Goal: Find contact information: Find contact information

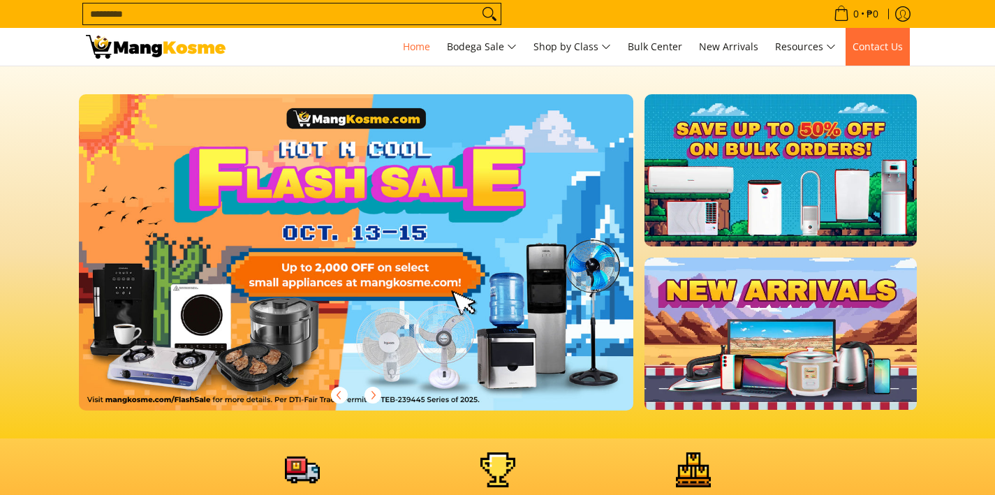
click at [888, 48] on span "Contact Us" at bounding box center [877, 46] width 50 height 13
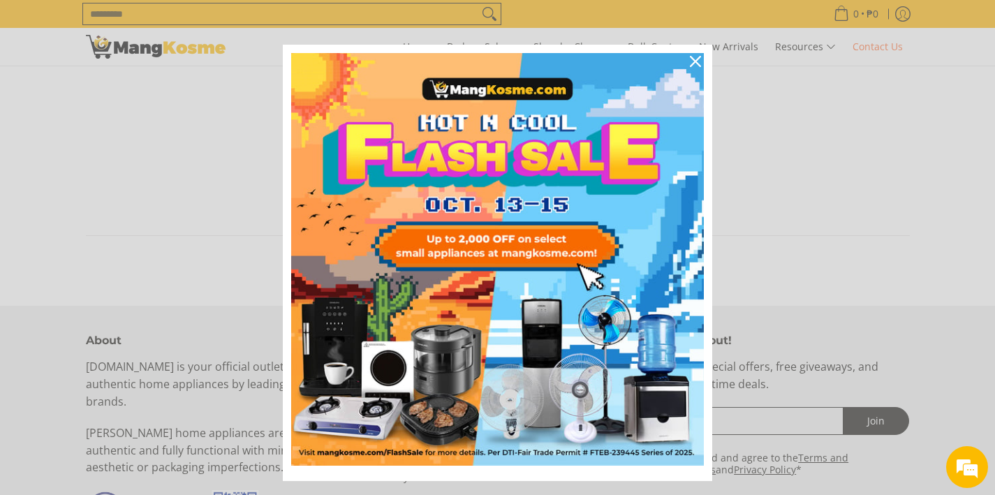
scroll to position [645, 0]
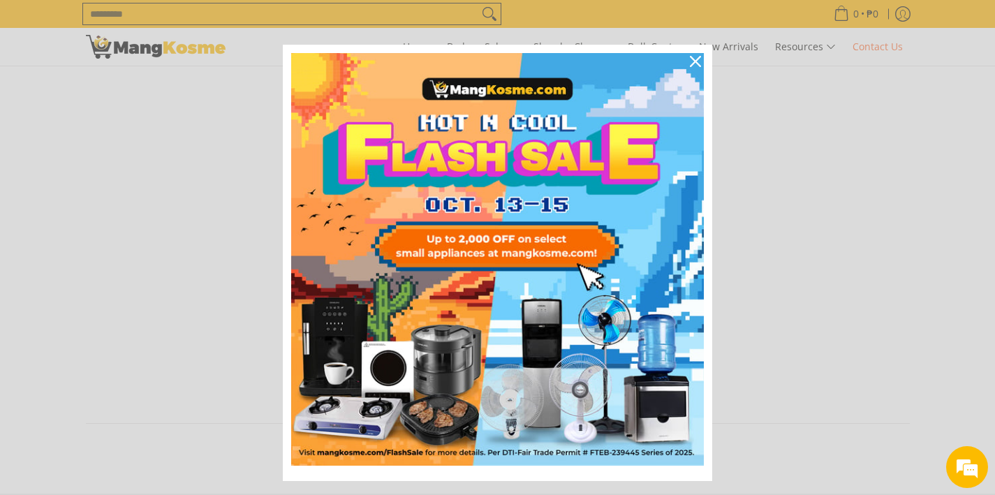
click at [690, 60] on icon "close icon" at bounding box center [695, 61] width 11 height 11
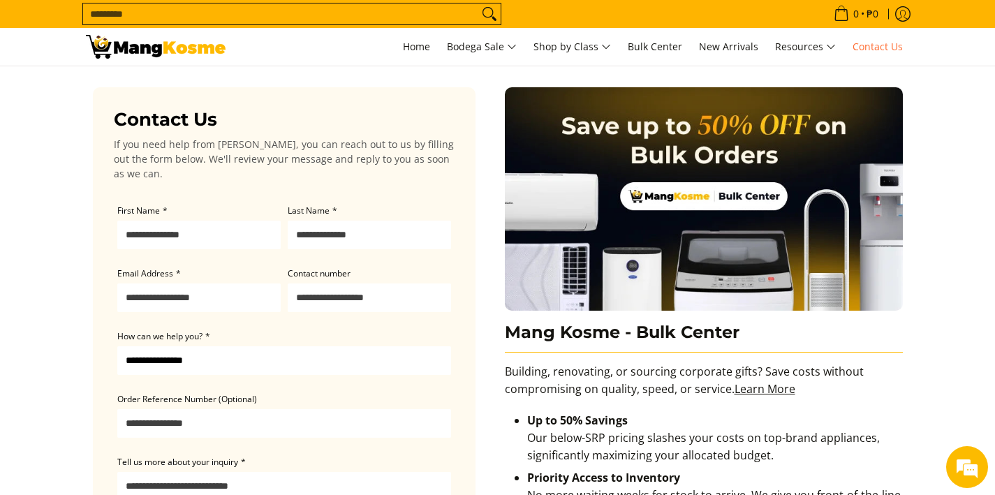
scroll to position [0, 0]
click at [411, 49] on span "Home" at bounding box center [416, 46] width 27 height 13
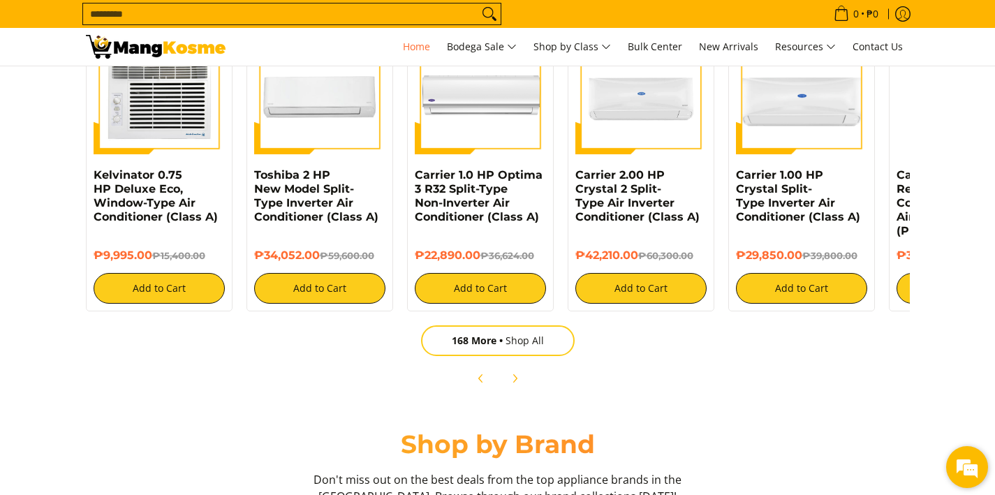
scroll to position [0, 1110]
click at [963, 466] on em at bounding box center [967, 467] width 38 height 38
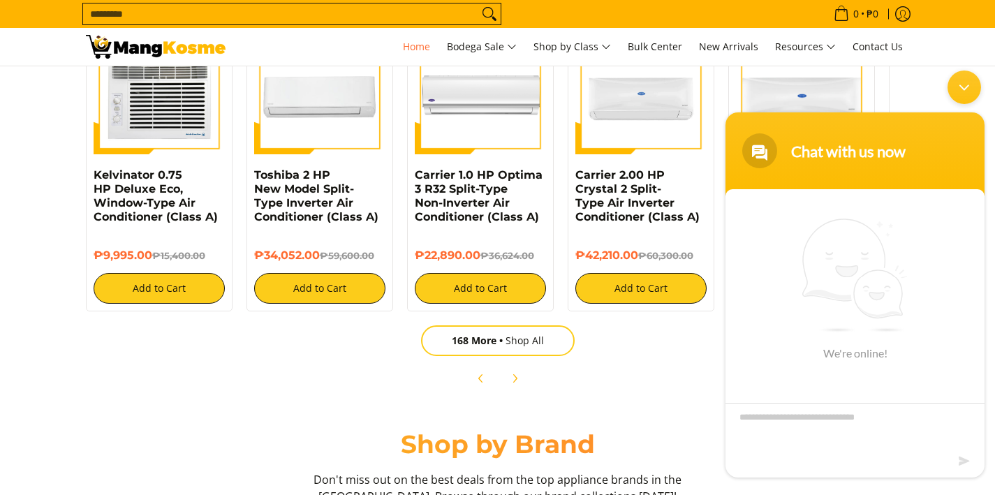
scroll to position [0, 0]
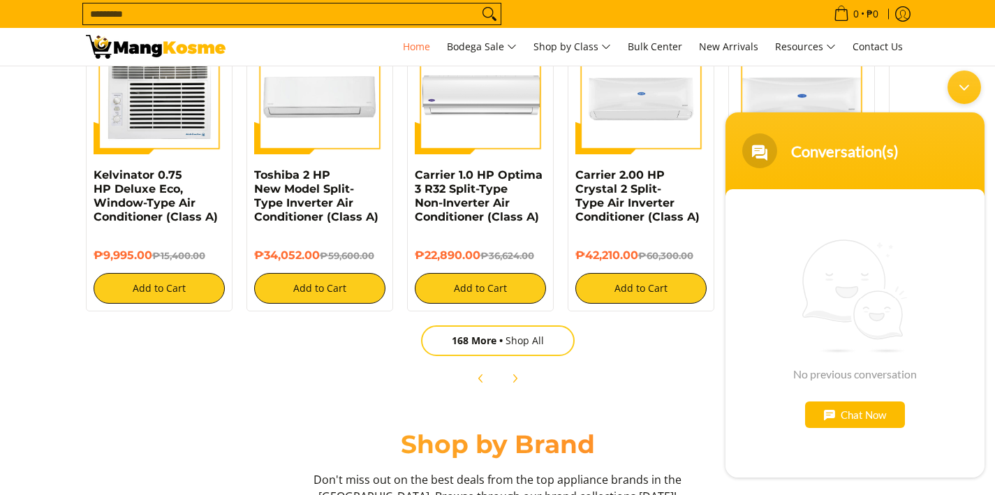
click at [759, 153] on span at bounding box center [759, 150] width 35 height 35
click at [813, 157] on div "Conversation(s)" at bounding box center [872, 151] width 162 height 19
click at [961, 83] on div "Minimize live chat window" at bounding box center [964, 88] width 34 height 34
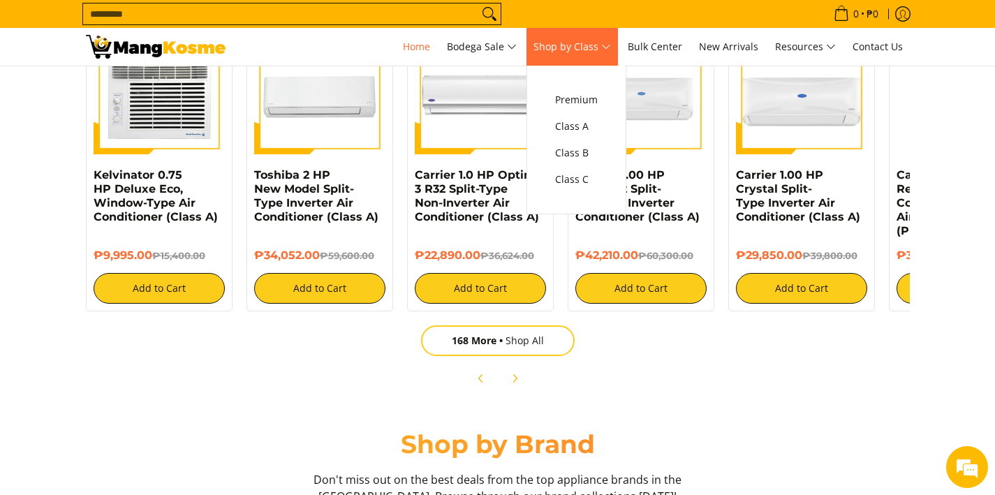
scroll to position [0, 1665]
